Goal: Task Accomplishment & Management: Manage account settings

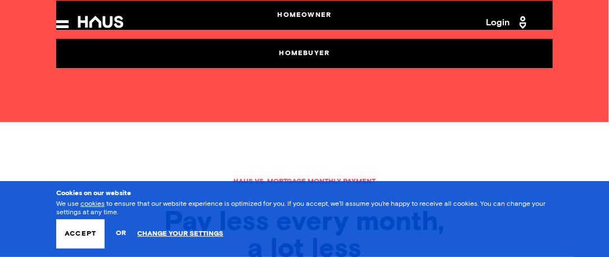
scroll to position [225, 0]
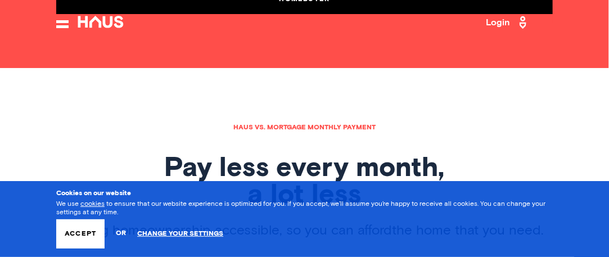
click at [87, 233] on button "Accept" at bounding box center [80, 233] width 48 height 29
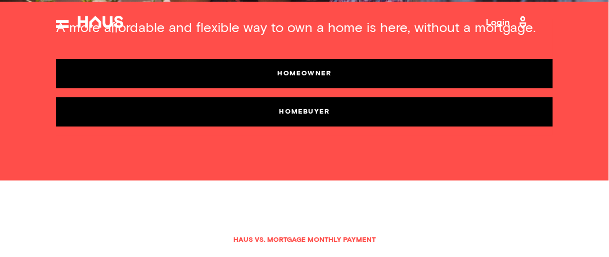
scroll to position [0, 0]
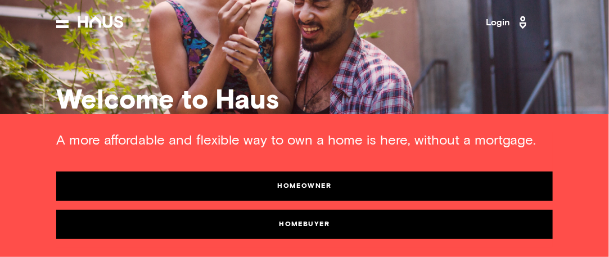
click at [501, 25] on link "Login" at bounding box center [509, 22] width 44 height 18
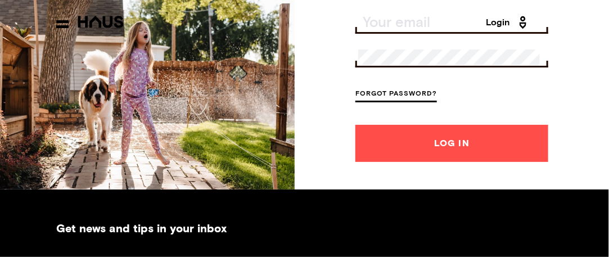
scroll to position [56, 0]
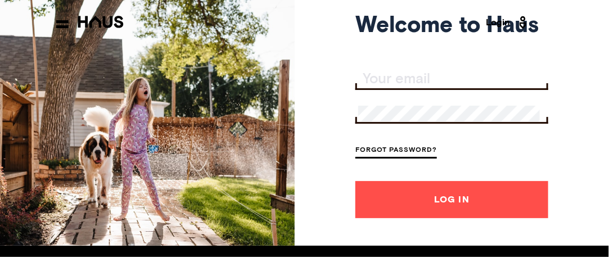
click at [413, 82] on input "Your email" at bounding box center [453, 79] width 190 height 16
type input "[EMAIL_ADDRESS][DOMAIN_NAME]"
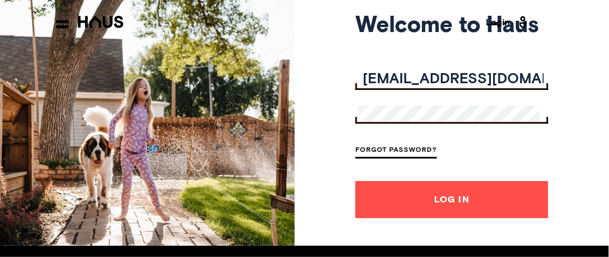
click at [355, 181] on button "Log In" at bounding box center [451, 199] width 193 height 37
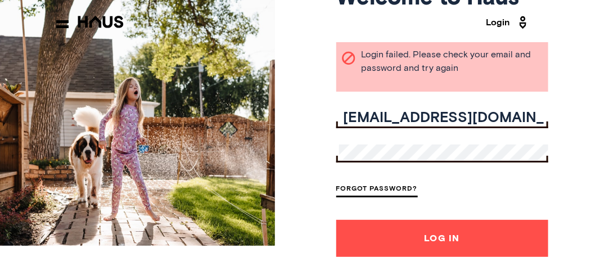
click at [392, 189] on link "Forgot Password?" at bounding box center [377, 189] width 82 height 15
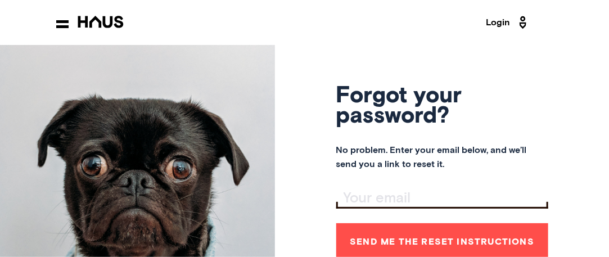
scroll to position [56, 0]
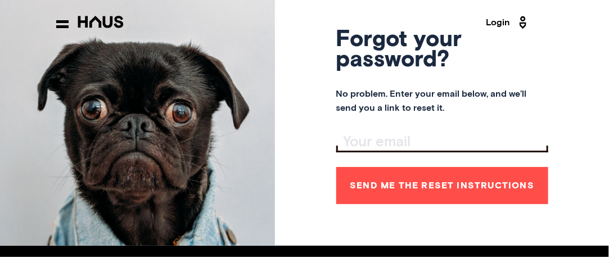
click at [444, 189] on button "Send me the reset instructions" at bounding box center [442, 185] width 212 height 37
click at [381, 139] on input "Your email" at bounding box center [443, 142] width 209 height 16
type input "[EMAIL_ADDRESS][DOMAIN_NAME]"
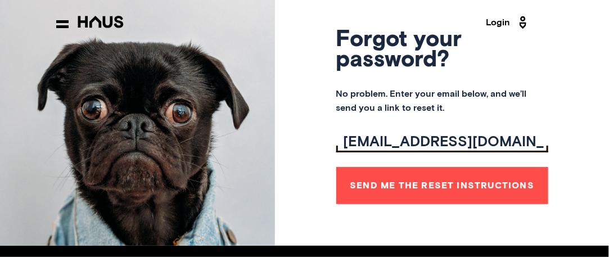
click at [420, 184] on button "Send me the reset instructions" at bounding box center [442, 185] width 212 height 37
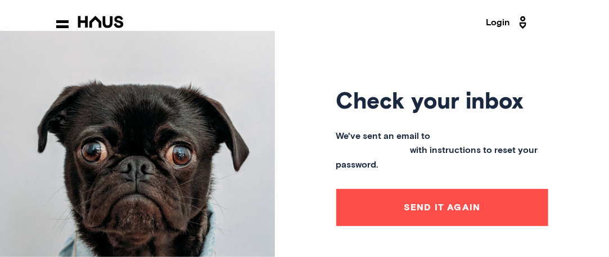
scroll to position [0, 0]
